Goal: Feedback & Contribution: Leave review/rating

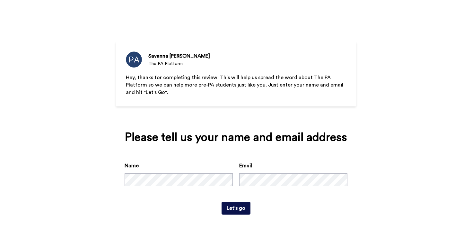
click at [287, 149] on div "Please tell us your name and email address Name Email Let's go" at bounding box center [236, 172] width 241 height 101
click at [235, 209] on button "Let's go" at bounding box center [236, 207] width 29 height 13
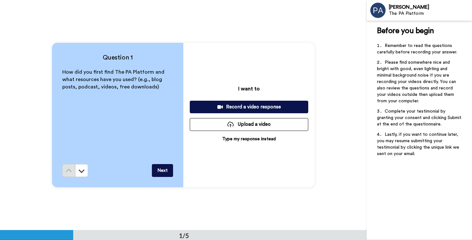
click at [255, 139] on p "Type my response instead" at bounding box center [249, 139] width 54 height 6
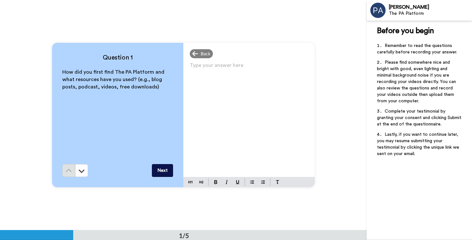
click at [212, 69] on p "Type your answer here ﻿" at bounding box center [249, 67] width 119 height 9
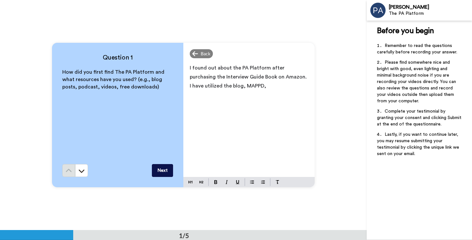
click at [216, 87] on span "I found out about the PA Platform after purchasing the Interview Guide Book on …" at bounding box center [249, 76] width 118 height 23
drag, startPoint x: 216, startPoint y: 87, endPoint x: 208, endPoint y: 86, distance: 7.7
click at [208, 86] on span "I found out about the PA Platform after purchasing the Interview Guide Book on …" at bounding box center [249, 76] width 118 height 23
click at [278, 75] on span "I found out about the PA Platform after purchasing the Interview Guide Book on …" at bounding box center [249, 81] width 118 height 32
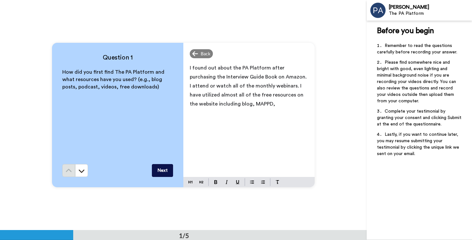
click at [227, 85] on span "I found out about the PA Platform after purchasing the Interview Guide Book on …" at bounding box center [249, 85] width 118 height 41
click at [232, 103] on span "I found out about the PA Platform after purchasing the Interview Guide Book on …" at bounding box center [249, 85] width 118 height 41
click at [284, 105] on p "I found out about the PA Platform after purchasing the Interview Guide Book on …" at bounding box center [249, 90] width 119 height 54
click at [261, 163] on div "I found out about the PA Platform after purchasing the Interview Guide Book on …" at bounding box center [248, 119] width 131 height 116
click at [210, 114] on span "I found out about the PA Platform after purchasing the Interview Guide Book on …" at bounding box center [249, 90] width 118 height 50
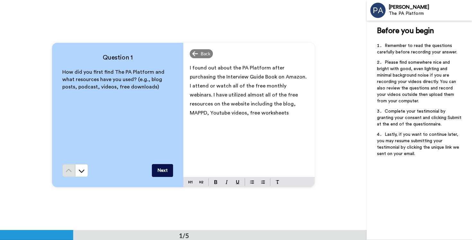
click at [210, 114] on span "I found out about the PA Platform after purchasing the Interview Guide Book on …" at bounding box center [249, 90] width 118 height 50
click at [273, 114] on p "I found out about the PA Platform after purchasing the Interview Guide Book on …" at bounding box center [249, 94] width 119 height 63
click at [198, 121] on span "I found out about the PA Platform after purchasing the Interview Guide Book on …" at bounding box center [249, 94] width 118 height 59
click at [256, 123] on p "I found out about the PA Platform after purchasing the Interview Guide Book on …" at bounding box center [249, 94] width 119 height 63
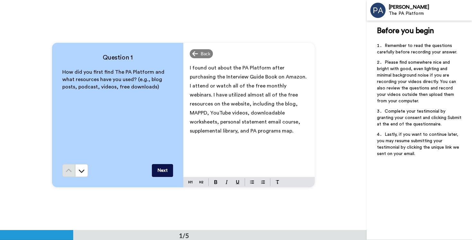
click at [282, 75] on span "I found out about the PA Platform after purchasing the Interview Guide Book on …" at bounding box center [249, 99] width 118 height 68
click at [270, 112] on span "I found out about the PA Platform after purchasing the Interview Guide Book on …" at bounding box center [249, 99] width 118 height 68
click at [190, 131] on span "I found out about the PA Platform after purchasing the Interview Guide Book on …" at bounding box center [249, 103] width 118 height 77
click at [163, 170] on button "Next" at bounding box center [162, 170] width 21 height 13
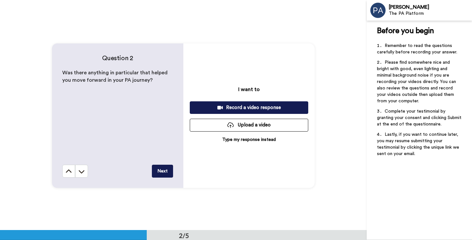
scroll to position [230, 0]
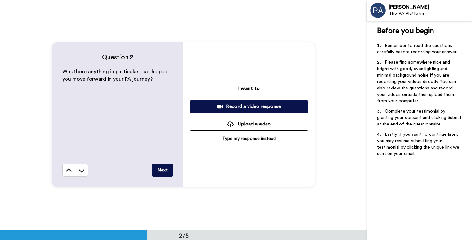
click at [246, 139] on p "Type my response instead" at bounding box center [249, 138] width 54 height 6
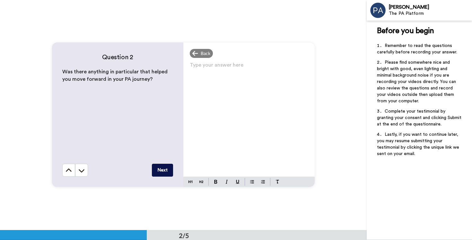
click at [214, 65] on p "Type your answer here ﻿" at bounding box center [249, 67] width 119 height 9
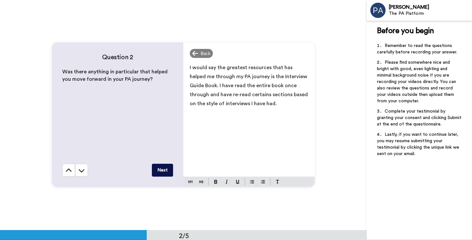
click at [239, 94] on span "I would say the greatest resources that has helped me through my PA journey is …" at bounding box center [249, 85] width 119 height 41
click at [249, 100] on p "I would say the greatest resources that has helped me through my PA journey is …" at bounding box center [249, 85] width 119 height 45
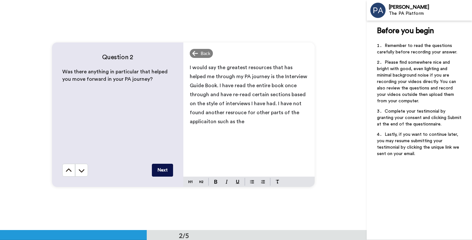
click at [275, 112] on span "I would say the greatest resources that has helped me through my PA journey is …" at bounding box center [249, 94] width 119 height 59
click at [209, 112] on span "I would say the greatest resources that has helped me through my PA journey is …" at bounding box center [249, 94] width 119 height 59
drag, startPoint x: 257, startPoint y: 103, endPoint x: 257, endPoint y: 115, distance: 12.5
click at [257, 115] on span "I would say the greatest resources that has helped me through my PA journey is …" at bounding box center [249, 94] width 119 height 59
click at [307, 113] on p "I would say the greatest resources that has helped me through my PA journey is …" at bounding box center [249, 94] width 119 height 63
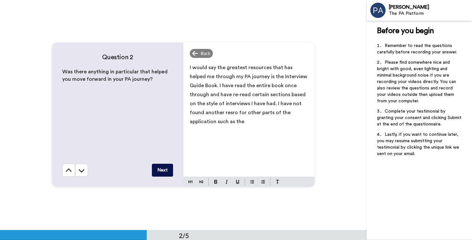
drag, startPoint x: 308, startPoint y: 113, endPoint x: 256, endPoint y: 105, distance: 52.3
click at [256, 105] on p "I would say the greatest resources that has helped me through my PA journey is …" at bounding box center [249, 94] width 119 height 63
click at [267, 68] on span "I would say the greatest resources that has helped me through my PA journey is …" at bounding box center [249, 85] width 119 height 41
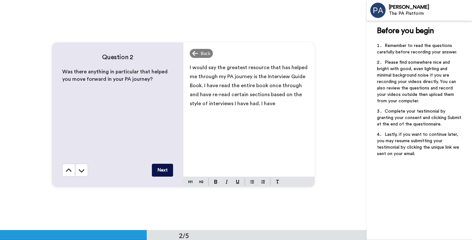
click at [260, 110] on div "I would say the greatest resource that has helped me through my PA journey is t…" at bounding box center [248, 118] width 131 height 116
click at [164, 170] on button "Next" at bounding box center [162, 169] width 21 height 13
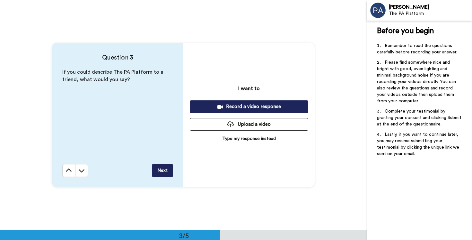
scroll to position [460, 0]
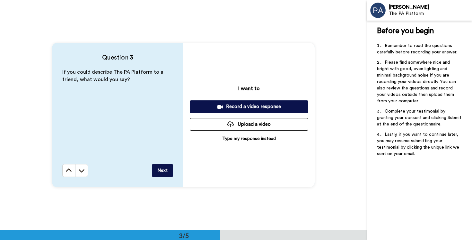
click at [244, 138] on p "Type my response instead" at bounding box center [249, 138] width 54 height 6
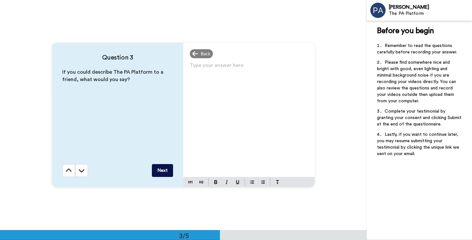
click at [211, 76] on div "Type your answer here ﻿" at bounding box center [248, 119] width 131 height 116
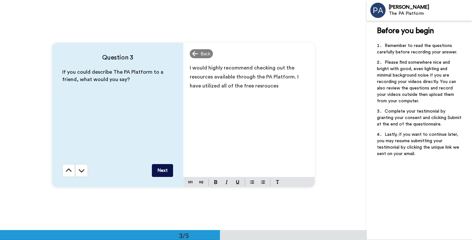
click at [265, 85] on p "I would highly recommend checking out the resources available through the PA Pl…" at bounding box center [249, 76] width 119 height 27
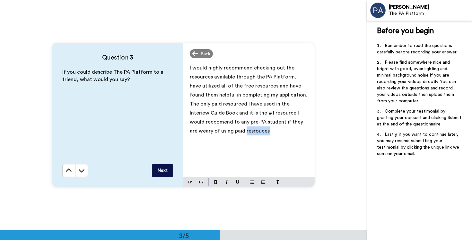
drag, startPoint x: 247, startPoint y: 133, endPoint x: 228, endPoint y: 133, distance: 18.6
click at [228, 133] on p "I would highly recommend checking out the resources available through the PA Pl…" at bounding box center [249, 99] width 119 height 72
click at [288, 103] on span "I would highly recommend checking out the resources available through the PA Pl…" at bounding box center [249, 99] width 119 height 68
click at [265, 129] on p "I would highly recommend checking out the resources available through the PA Pl…" at bounding box center [249, 99] width 119 height 72
click at [235, 101] on span "I would highly recommend checking out the resources available through the PA Pl…" at bounding box center [249, 99] width 119 height 68
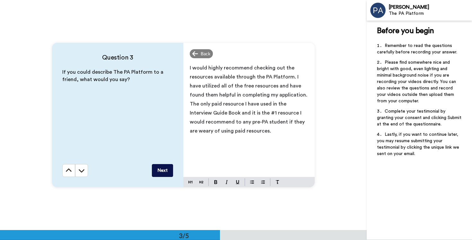
click at [164, 170] on button "Next" at bounding box center [162, 170] width 21 height 13
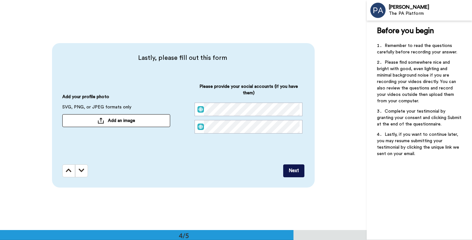
scroll to position [689, 0]
click at [106, 121] on button "Add an image" at bounding box center [116, 120] width 108 height 13
click at [295, 172] on button "Next" at bounding box center [293, 170] width 21 height 13
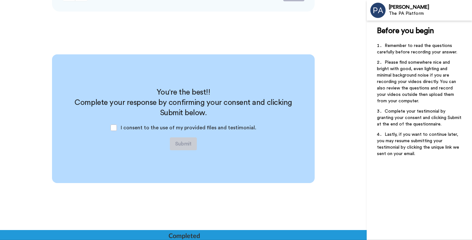
scroll to position [868, 0]
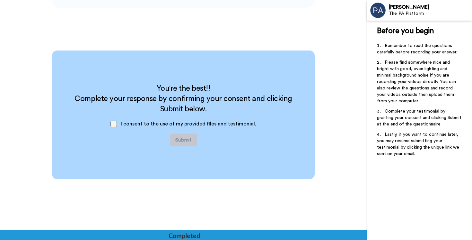
click at [116, 125] on span at bounding box center [113, 123] width 6 height 6
click at [186, 143] on button "Submit" at bounding box center [183, 139] width 27 height 13
